Goal: Transaction & Acquisition: Purchase product/service

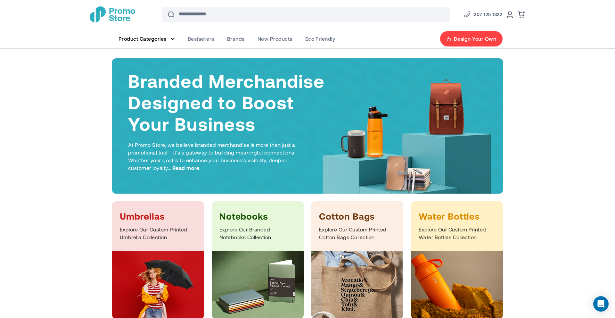
click at [175, 39] on link "Product Categories" at bounding box center [146, 38] width 69 height 19
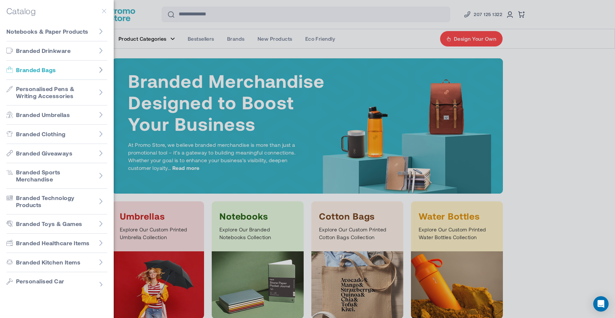
click at [99, 68] on icon "Go to Branded Bags" at bounding box center [101, 70] width 6 height 6
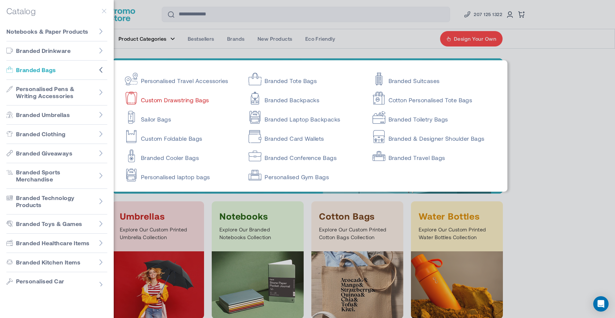
click at [170, 100] on link "Custom Drawstring Bags" at bounding box center [181, 97] width 112 height 13
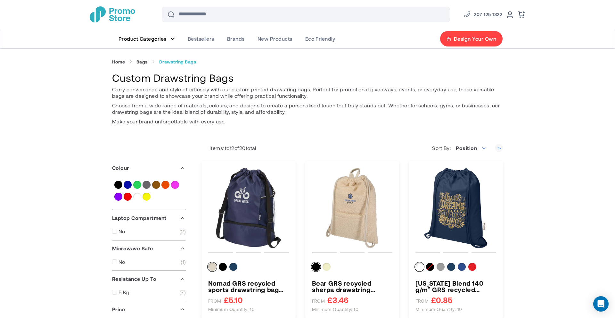
click at [126, 13] on img "store logo" at bounding box center [112, 14] width 45 height 16
